Goal: Communication & Community: Answer question/provide support

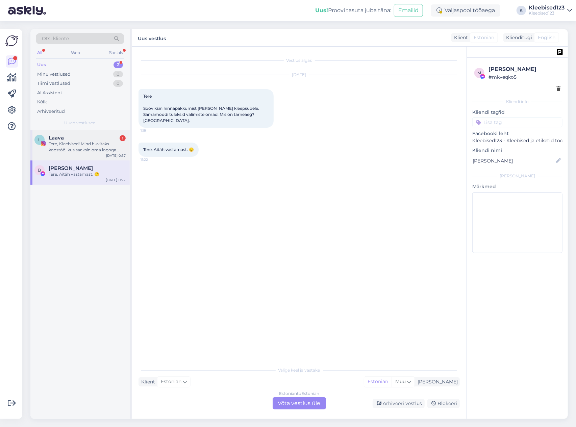
click at [94, 144] on div "Tere, Kleebised! Mind huvitaks koostöö, kus saaksin oma logoga kleepsud autoüri…" at bounding box center [87, 147] width 77 height 12
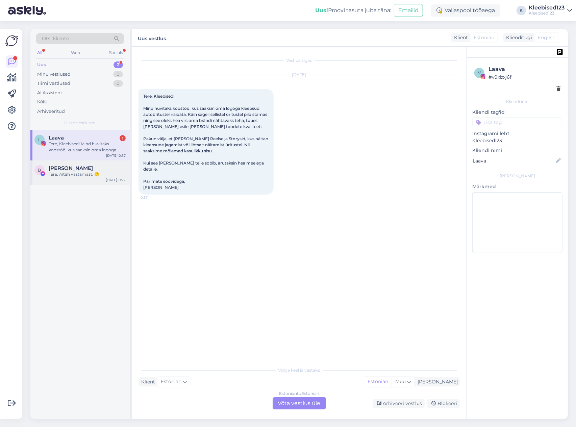
click at [66, 173] on div "Tere. Aitäh vastamast. 🙂" at bounding box center [87, 174] width 77 height 6
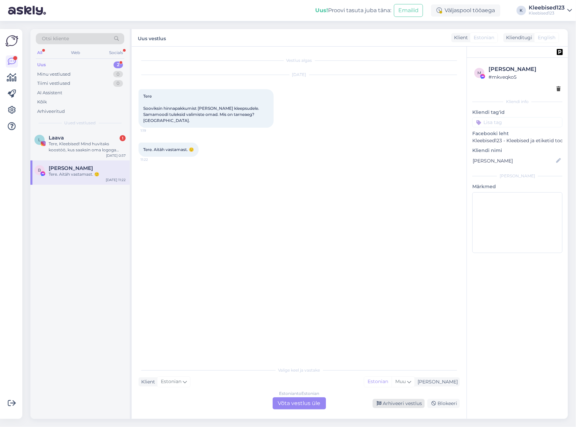
click at [394, 402] on div "Arhiveeri vestlus" at bounding box center [399, 403] width 52 height 9
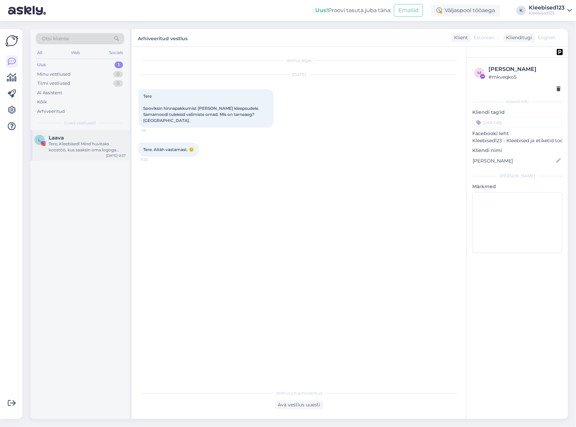
click at [102, 141] on div "Tere, Kleebised! Mind huvitaks koostöö, kus saaksin oma logoga kleepsud autoüri…" at bounding box center [87, 147] width 77 height 12
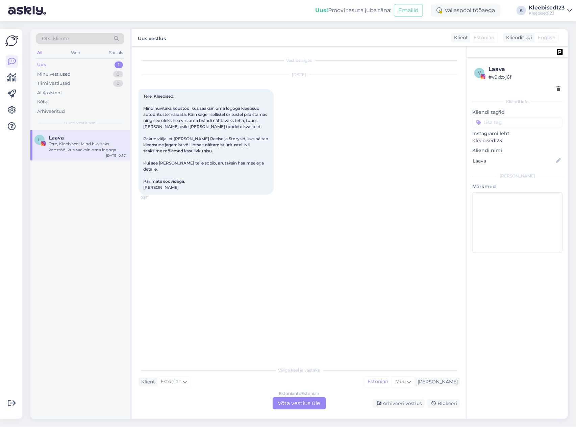
click at [482, 75] on img at bounding box center [483, 76] width 5 height 5
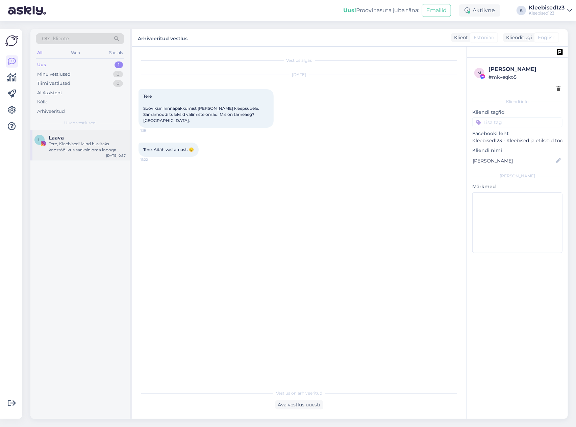
click at [47, 138] on div "L Laava Tere, Kleebised! Mind huvitaks koostöö, kus saaksin oma logoga kleepsud…" at bounding box center [79, 144] width 91 height 18
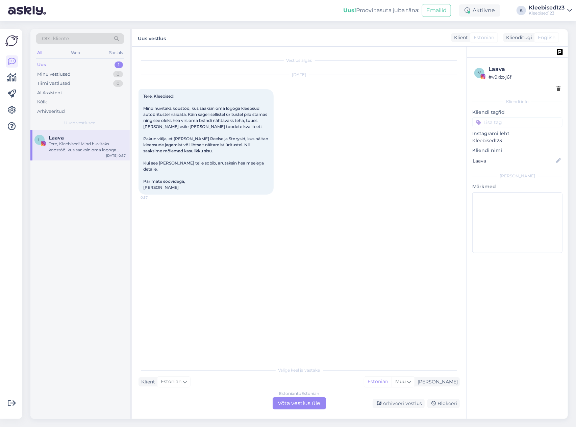
click at [306, 405] on div "Estonian to Estonian Võta vestlus üle" at bounding box center [299, 403] width 53 height 12
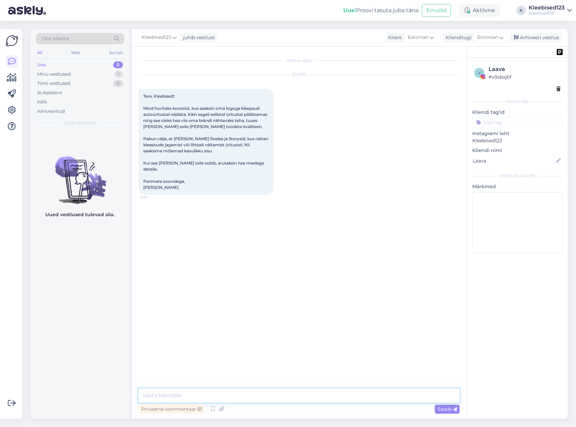
click at [322, 394] on textarea at bounding box center [298, 395] width 321 height 14
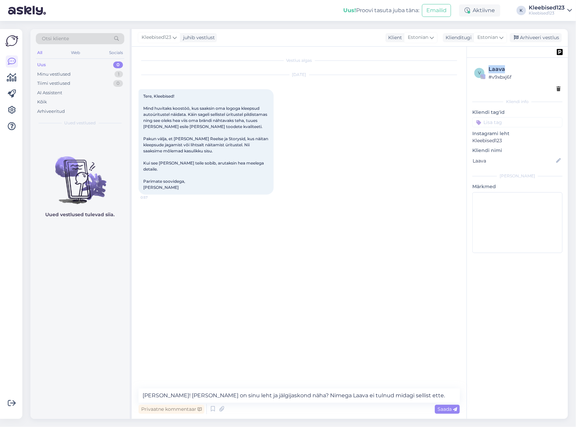
drag, startPoint x: 507, startPoint y: 68, endPoint x: 486, endPoint y: 69, distance: 21.3
click at [486, 69] on div "v Laava # v9xbxj6f" at bounding box center [517, 73] width 86 height 16
copy div "Laava"
drag, startPoint x: 401, startPoint y: 395, endPoint x: 183, endPoint y: 398, distance: 218.2
click at [183, 398] on textarea "[PERSON_NAME]! [PERSON_NAME] on sinu leht ja jälgijaskond näha? Nimega Laava ei…" at bounding box center [298, 395] width 321 height 14
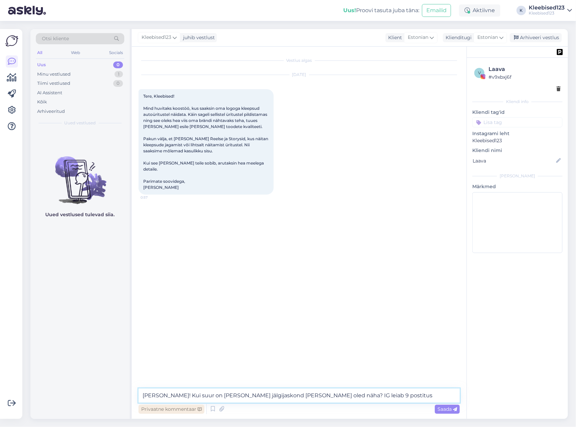
type textarea "[PERSON_NAME]! Kui suur on [PERSON_NAME] jälgijaskond [PERSON_NAME] oled näha? …"
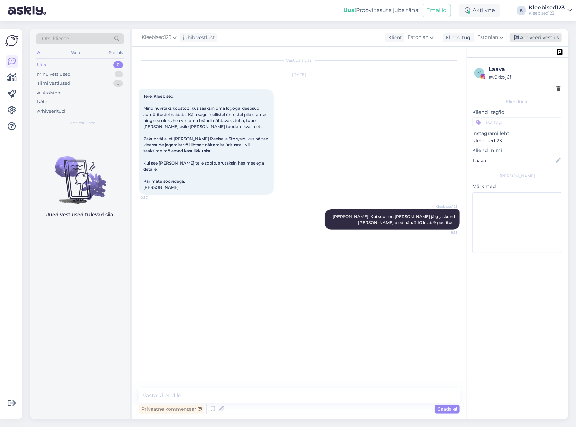
click at [532, 38] on div "Arhiveeri vestlus" at bounding box center [536, 37] width 52 height 9
